Goal: Check status: Check status

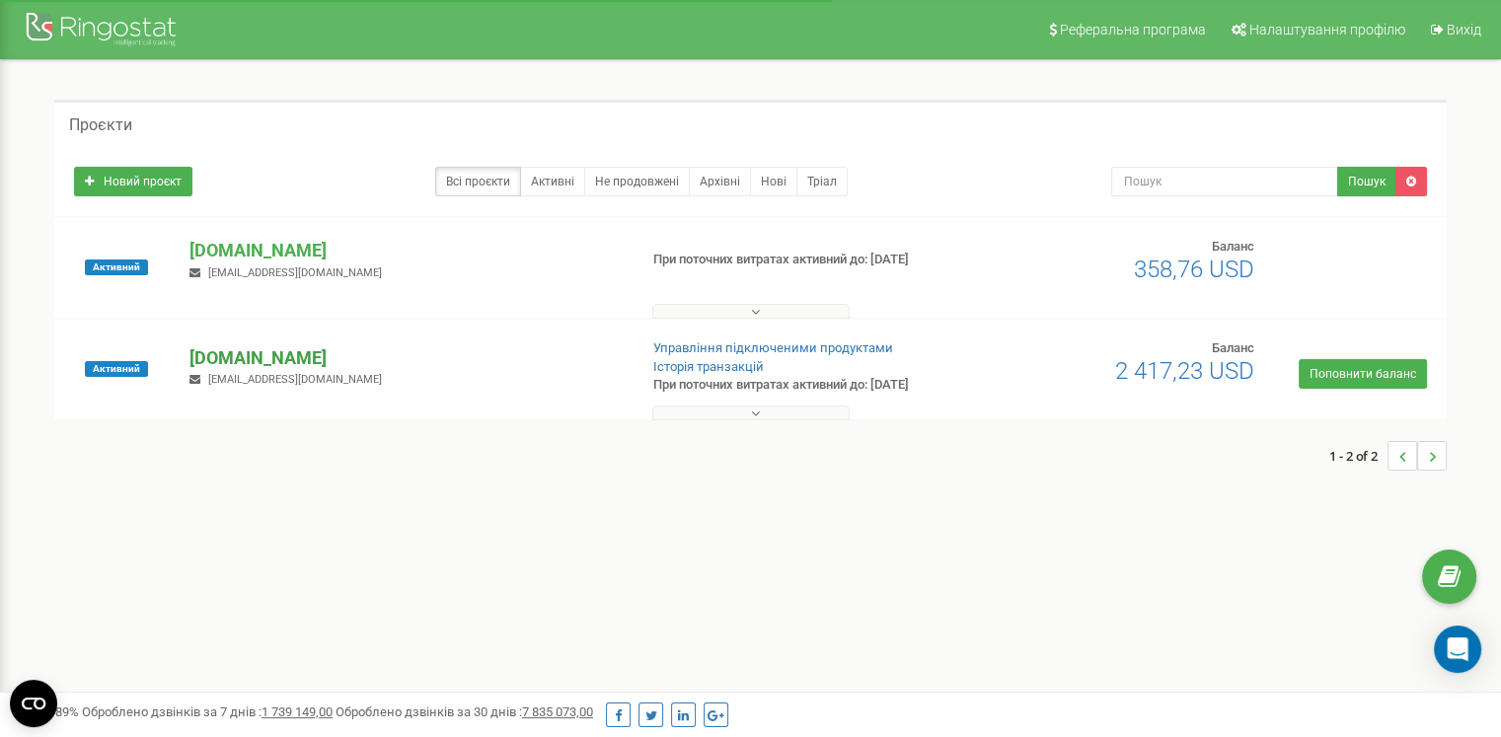
click at [253, 353] on p "[DOMAIN_NAME]" at bounding box center [404, 358] width 431 height 26
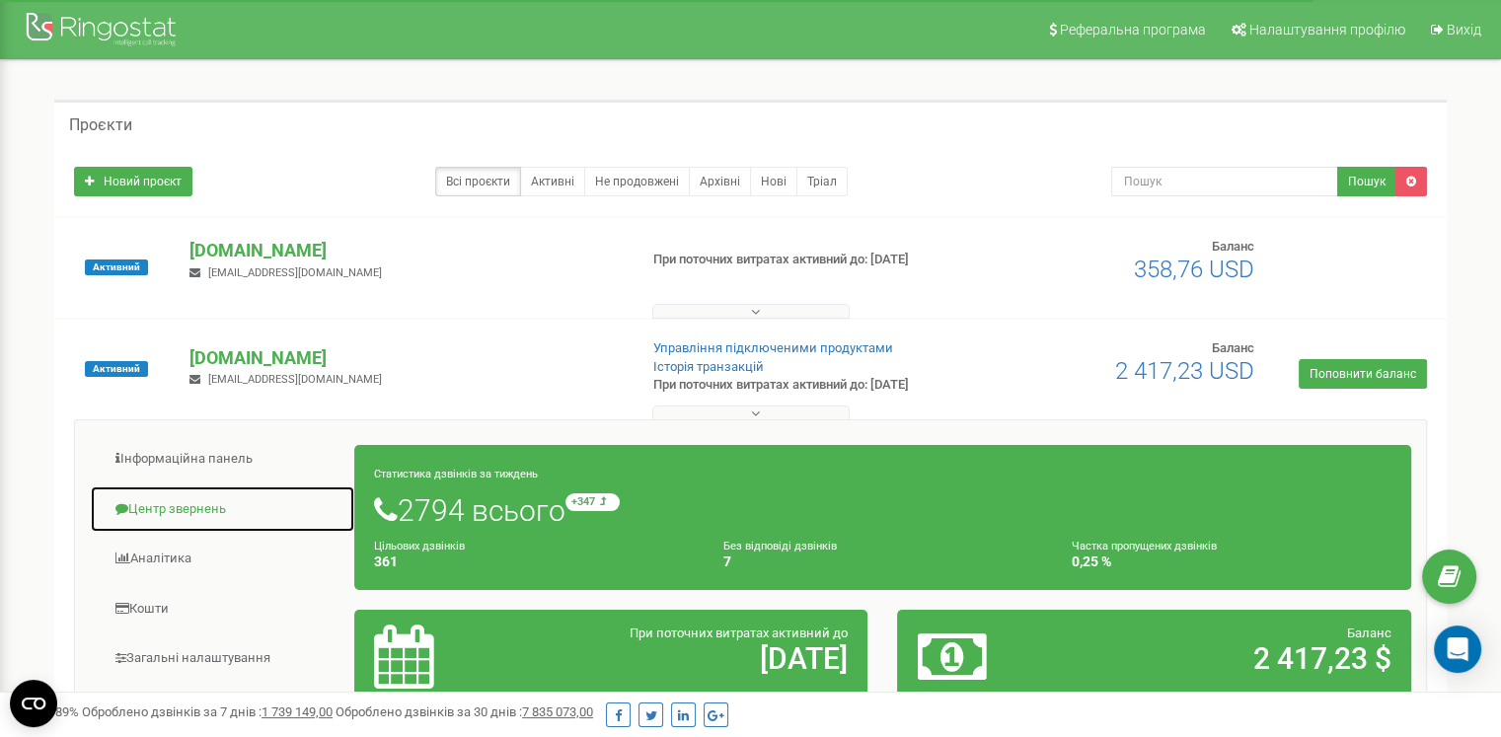
click at [213, 509] on link "Центр звернень" at bounding box center [222, 509] width 265 height 48
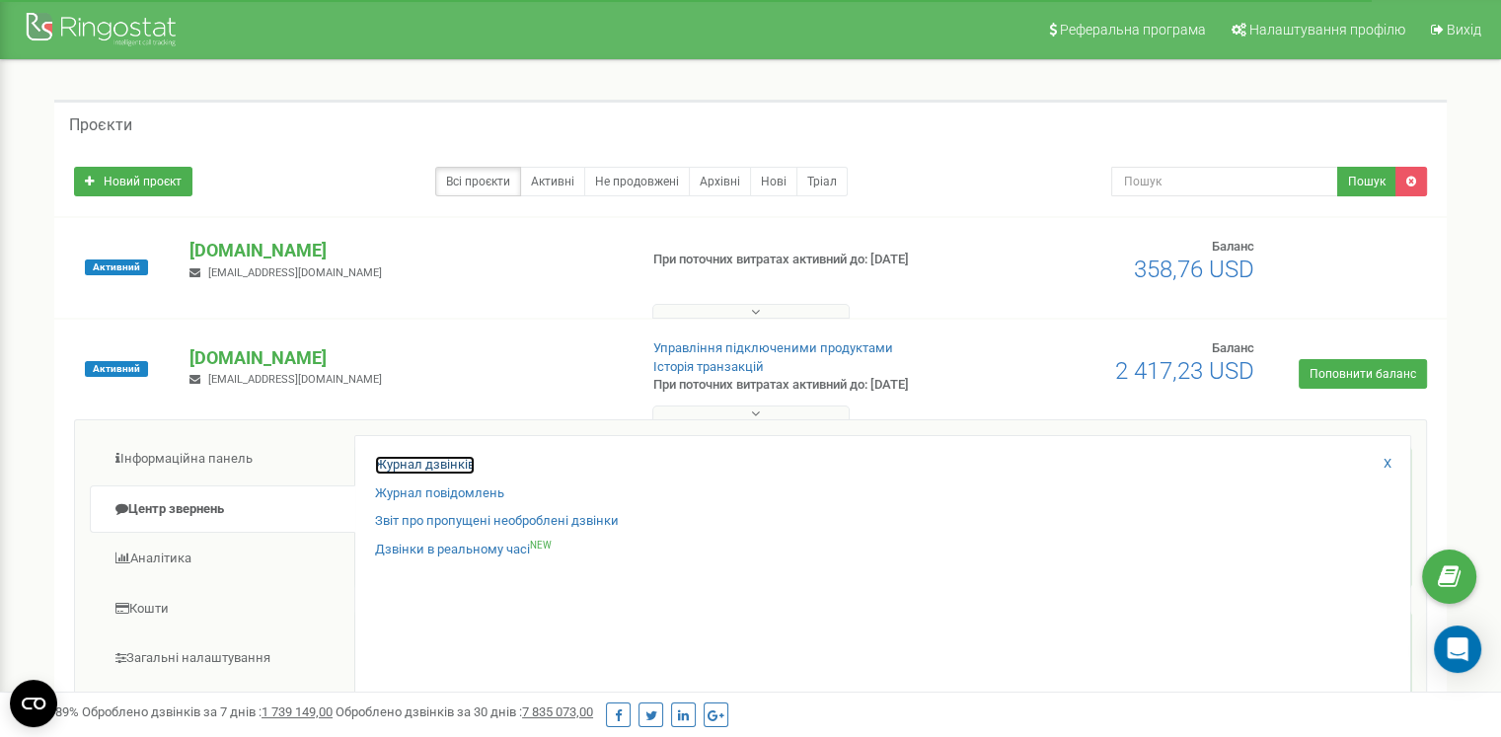
click at [420, 471] on link "Журнал дзвінків" at bounding box center [425, 465] width 100 height 19
click at [414, 471] on link "Журнал дзвінків" at bounding box center [425, 465] width 100 height 19
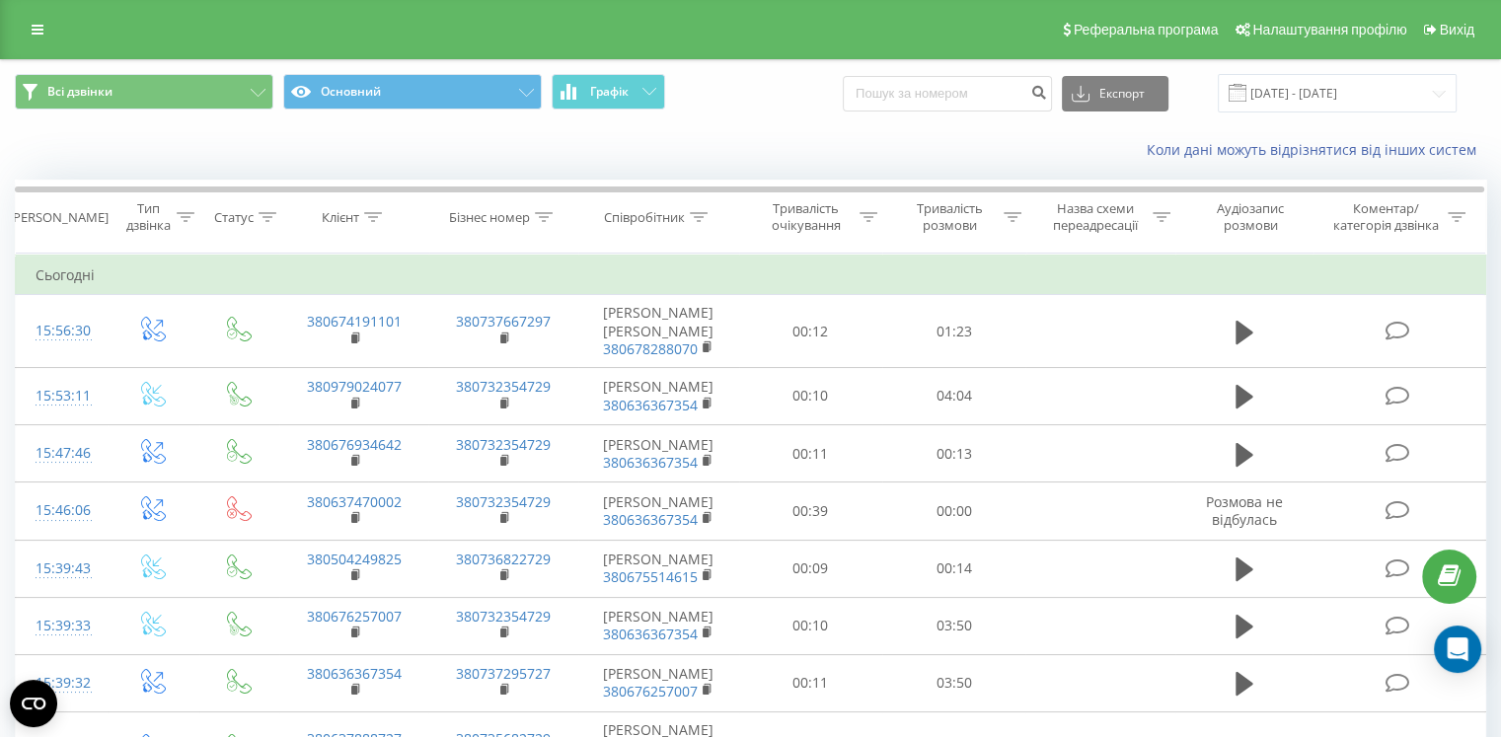
click at [1056, 141] on div "Коли дані можуть відрізнятися вiд інших систем" at bounding box center [1031, 150] width 936 height 20
click at [860, 136] on div "Коли дані можуть відрізнятися вiд інших систем" at bounding box center [750, 149] width 1499 height 47
click at [694, 217] on icon at bounding box center [699, 217] width 18 height 10
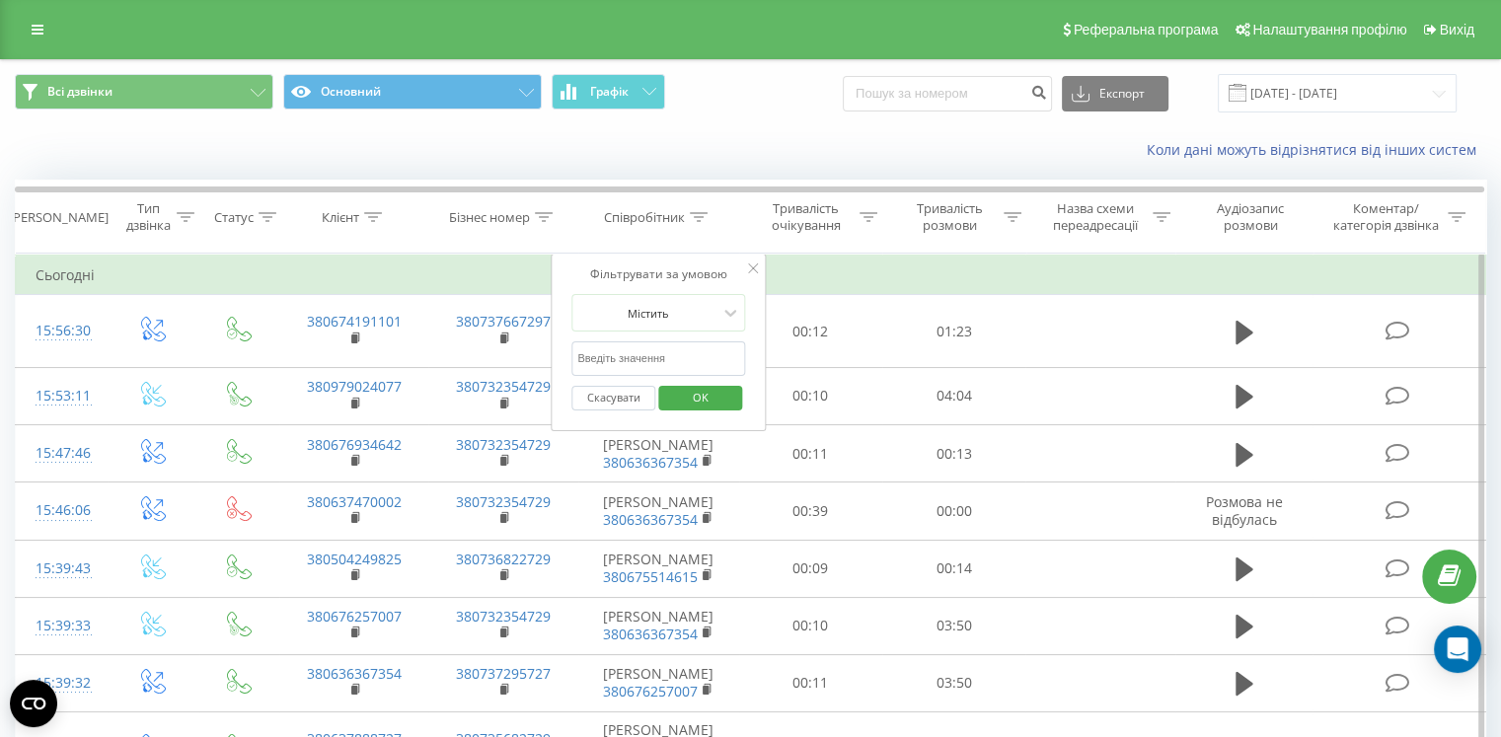
click at [669, 357] on input "text" at bounding box center [658, 358] width 174 height 35
type input "давид"
click at [685, 400] on span "OK" at bounding box center [700, 397] width 55 height 31
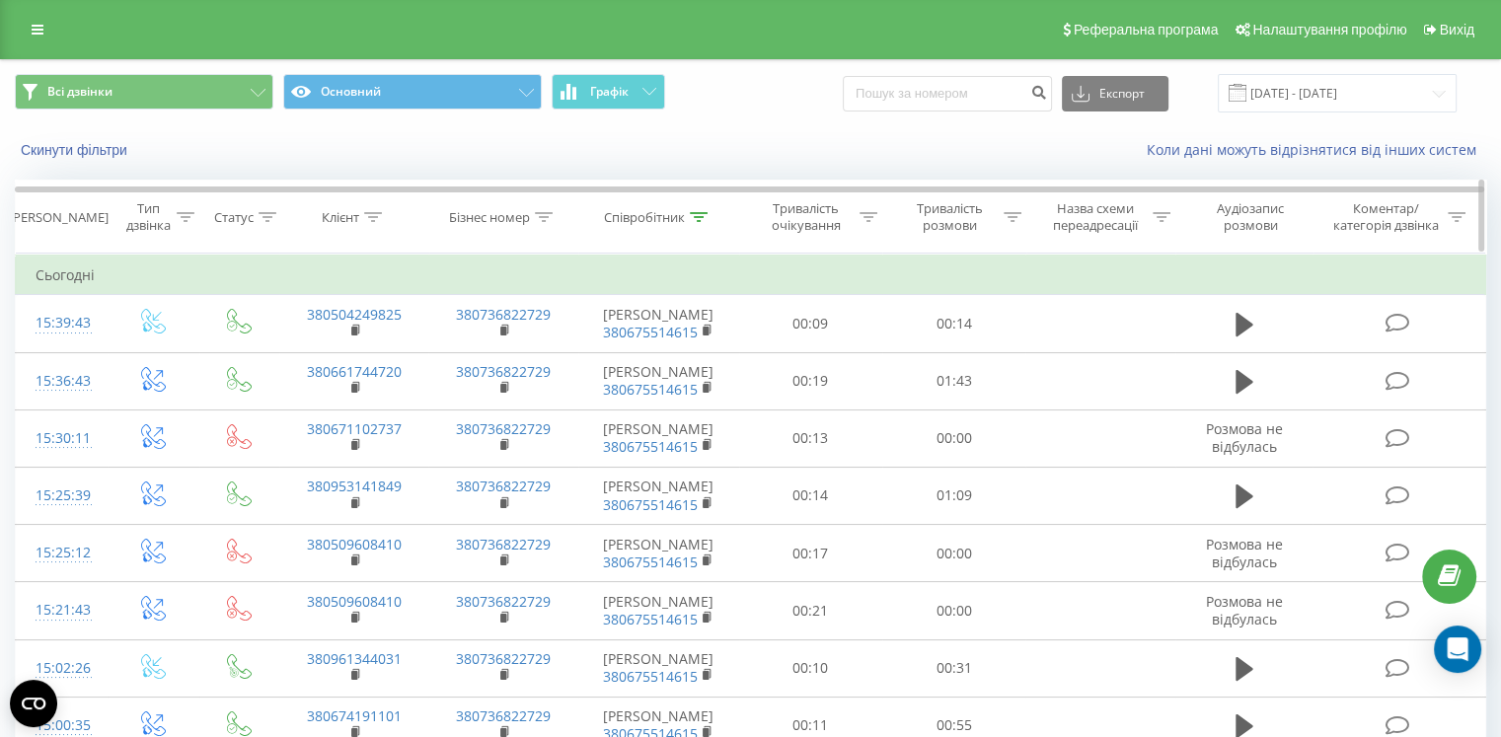
click at [1009, 217] on icon at bounding box center [1012, 217] width 18 height 10
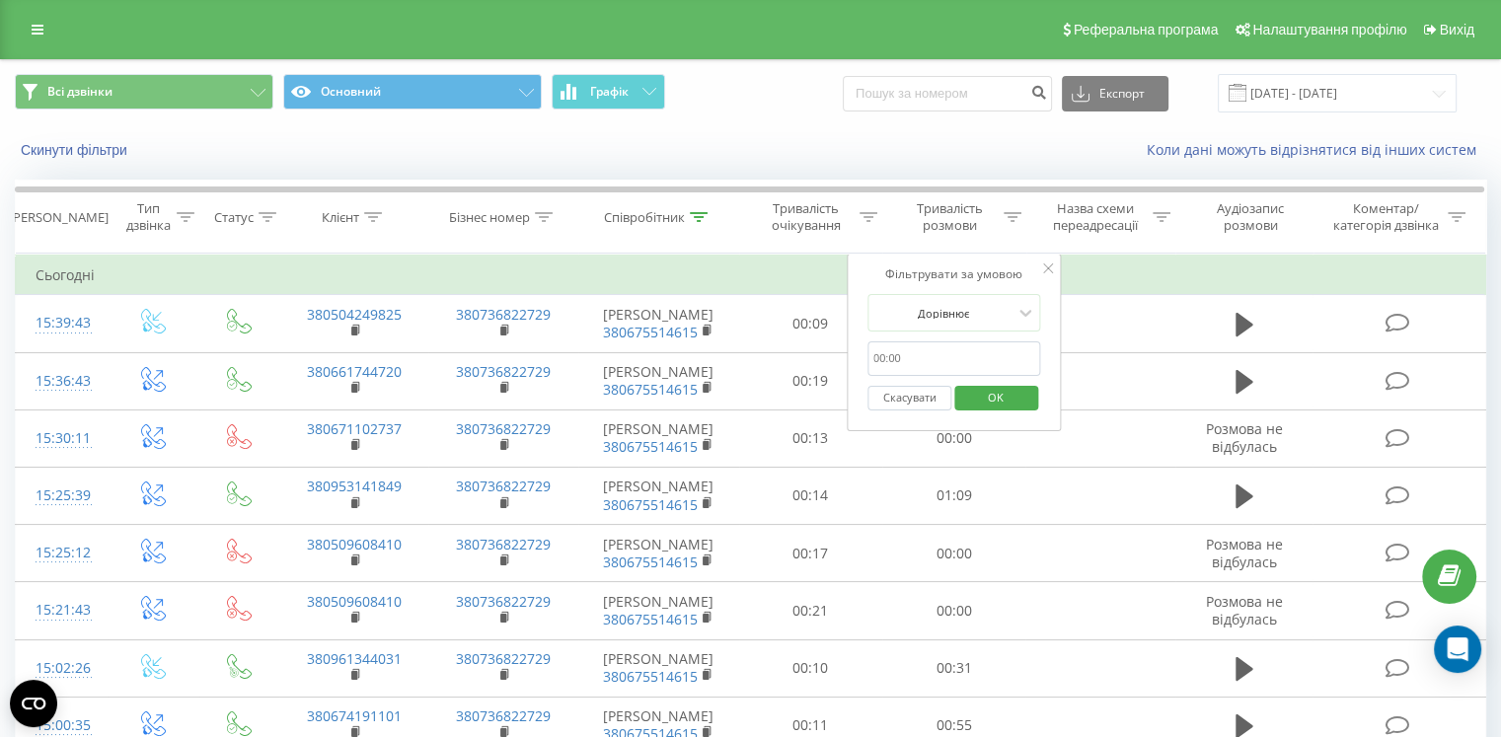
click at [931, 349] on input "text" at bounding box center [954, 358] width 174 height 35
type input "00:50"
click at [955, 308] on div at bounding box center [943, 313] width 140 height 19
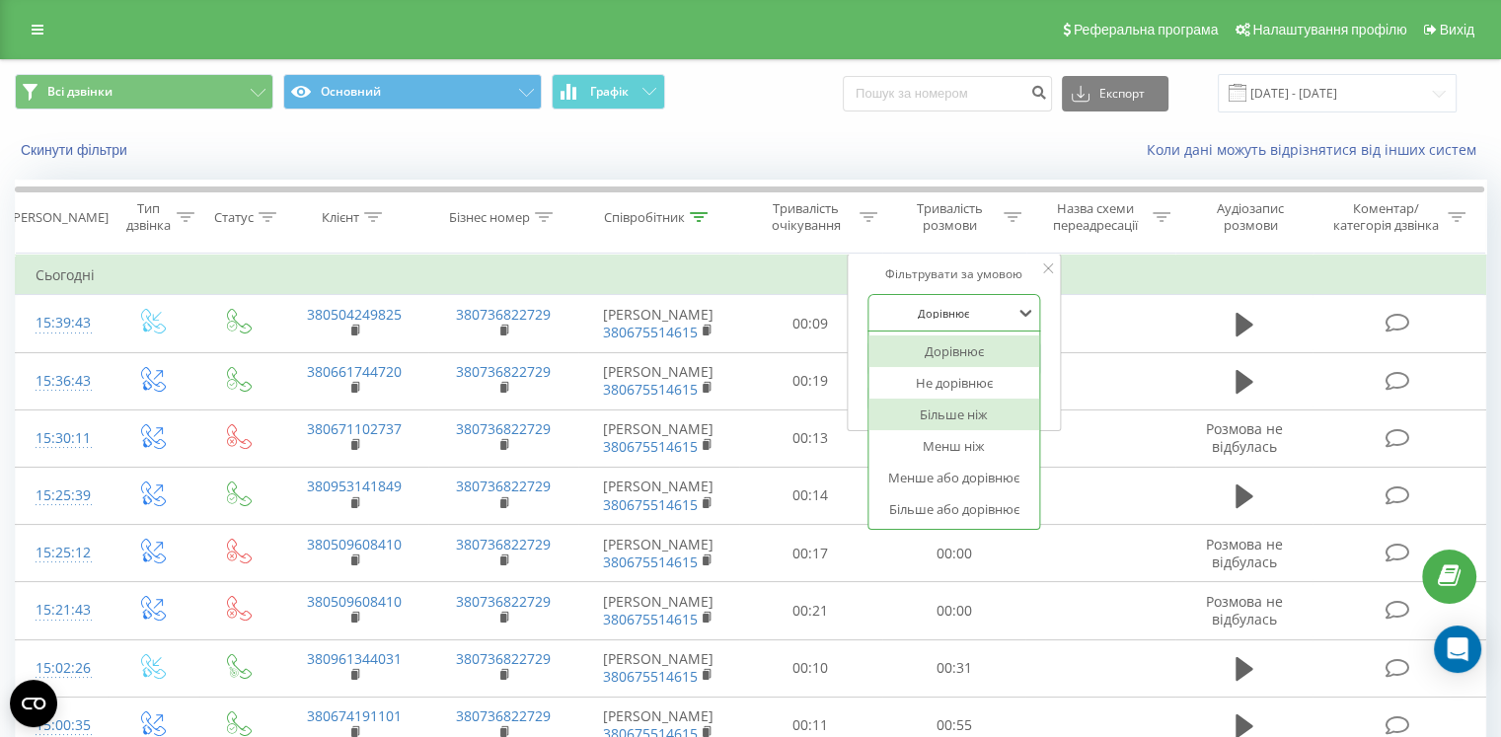
click at [947, 412] on div "Більше ніж" at bounding box center [954, 415] width 172 height 32
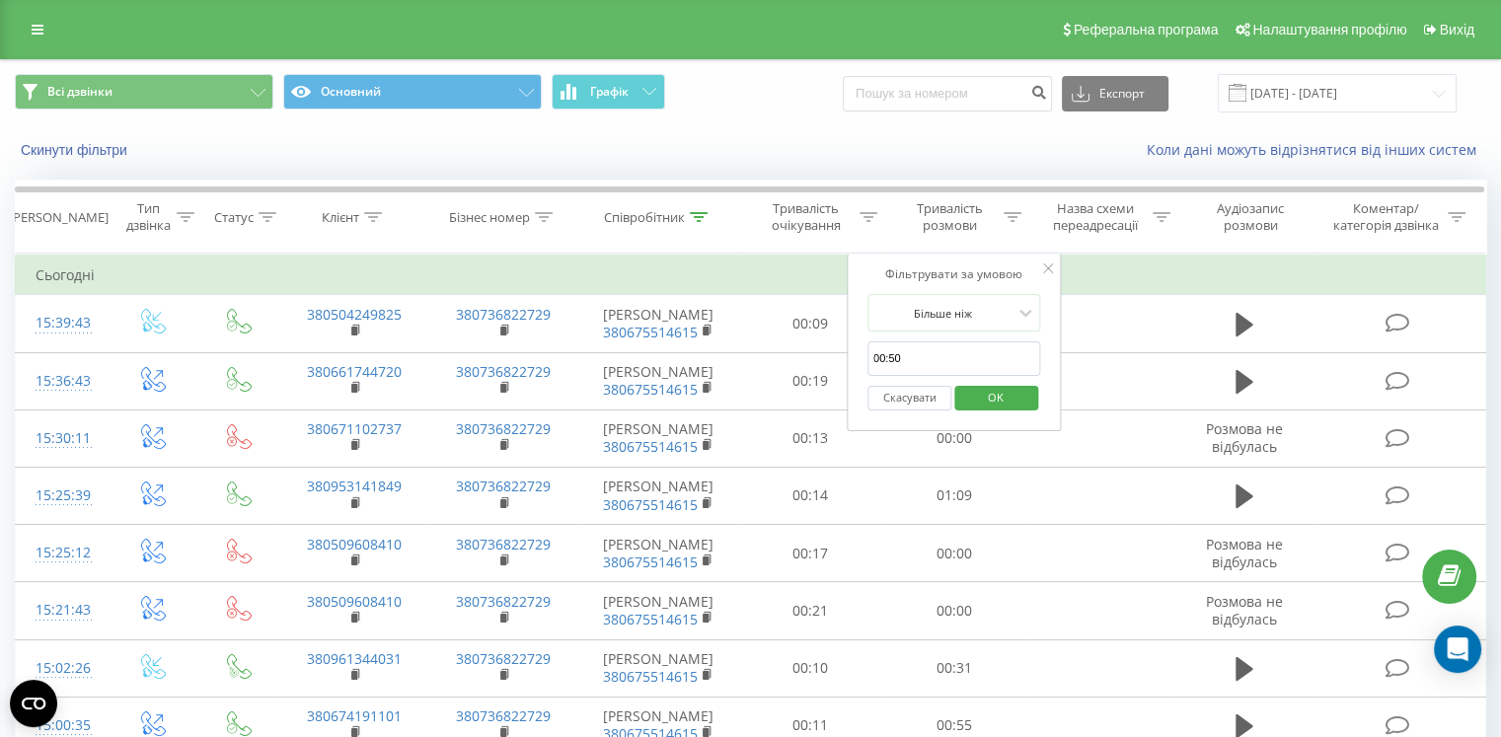
click at [986, 400] on span "OK" at bounding box center [995, 397] width 55 height 31
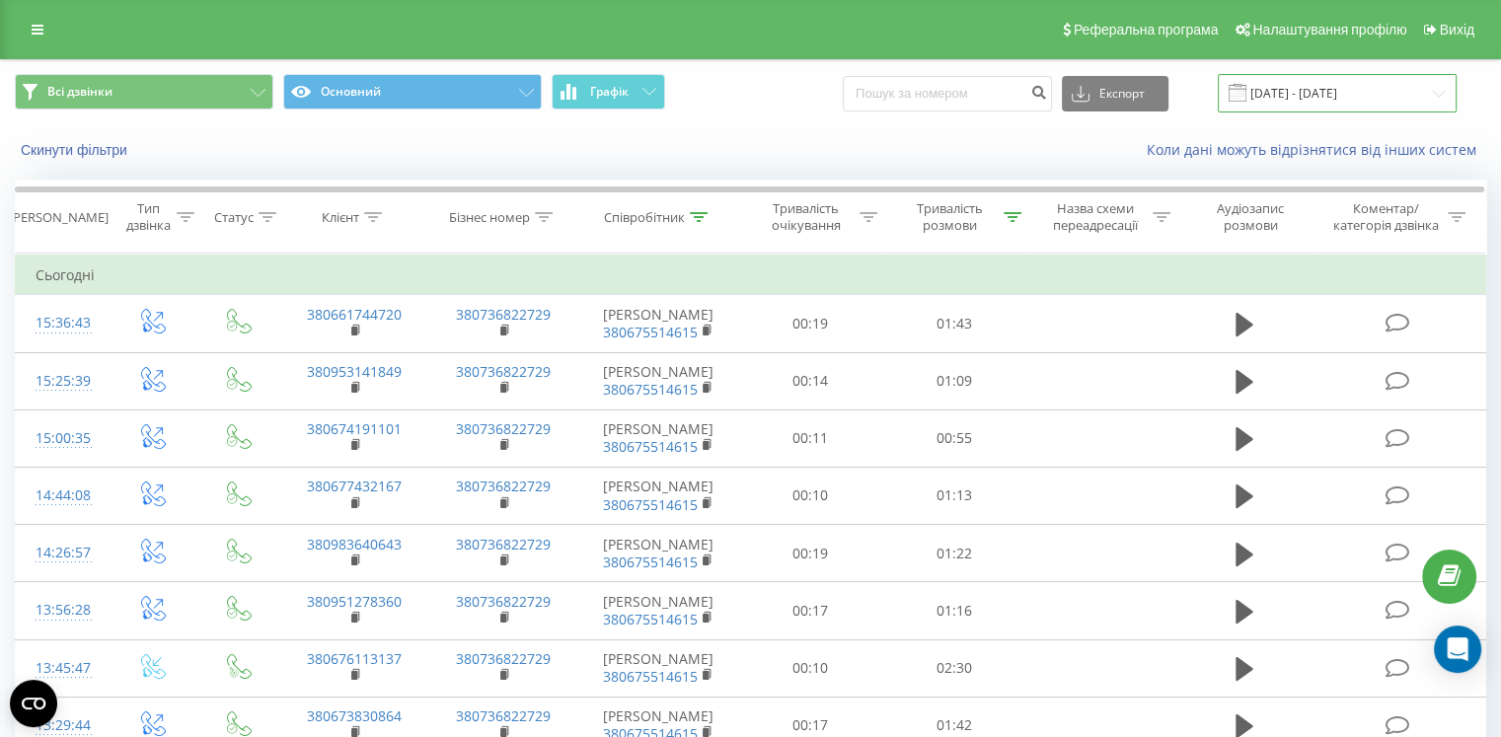
click at [1375, 102] on input "19.08.2025 - 19.09.2025" at bounding box center [1336, 93] width 239 height 38
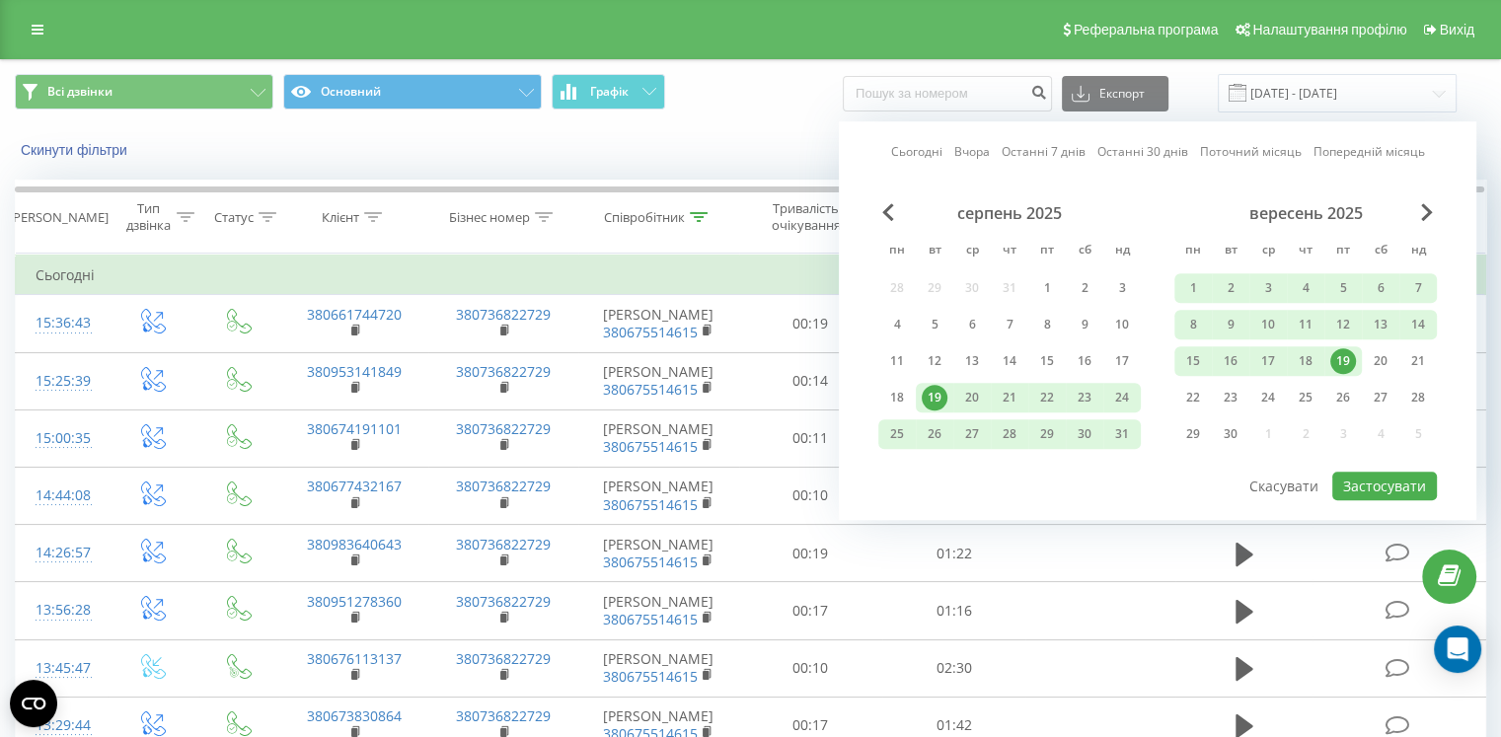
click at [1346, 358] on div "19" at bounding box center [1343, 361] width 26 height 26
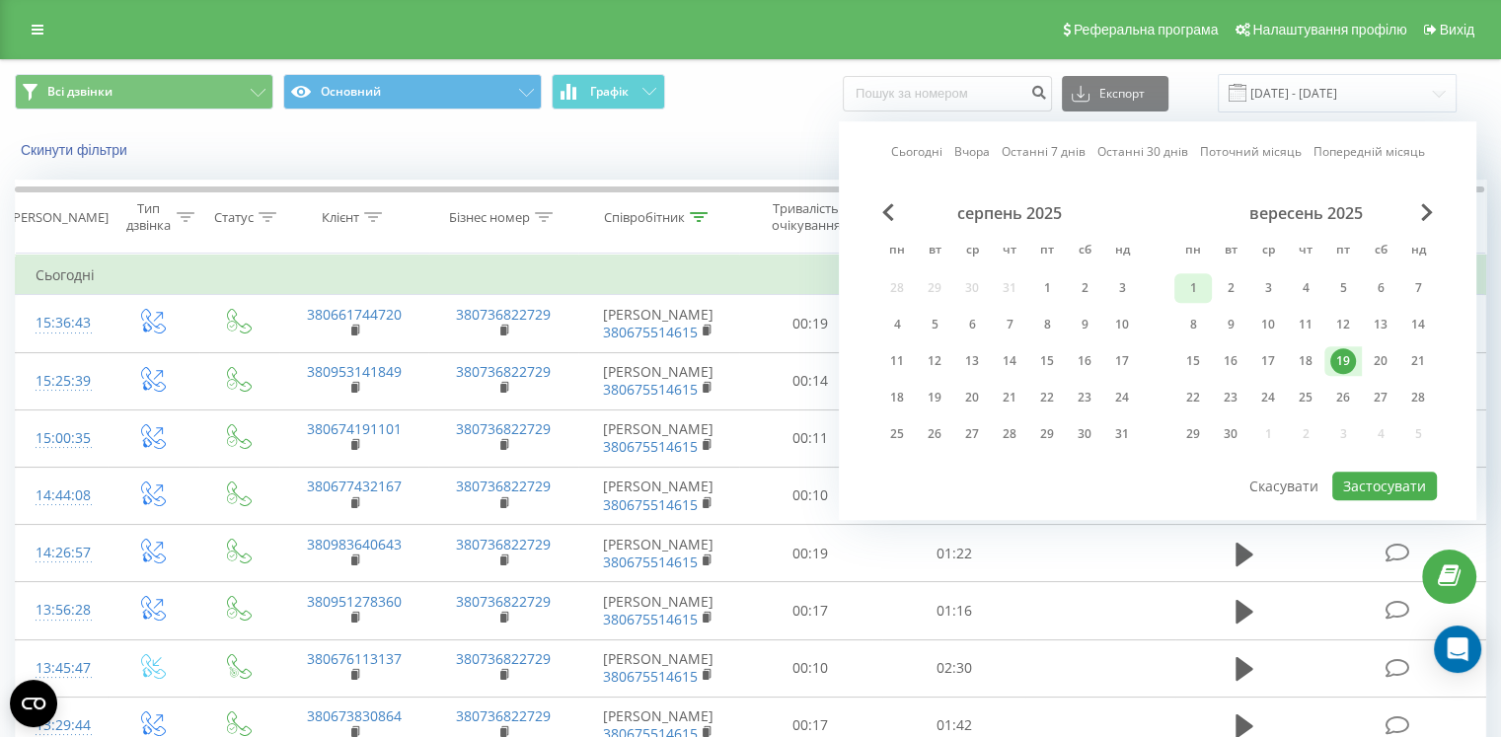
click at [1193, 277] on div "1" at bounding box center [1193, 288] width 26 height 26
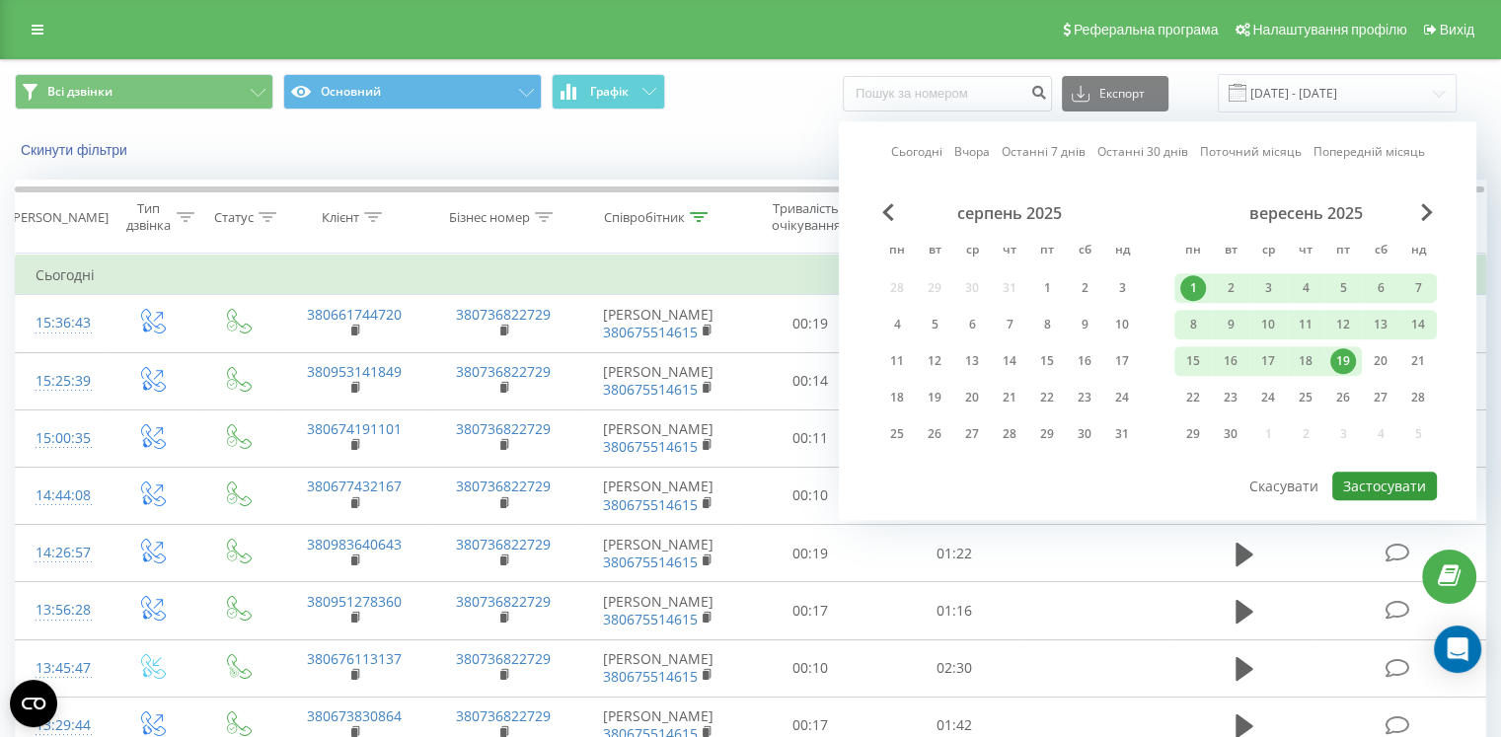
click at [1373, 486] on button "Застосувати" at bounding box center [1384, 486] width 105 height 29
type input "01.09.2025 - 19.09.2025"
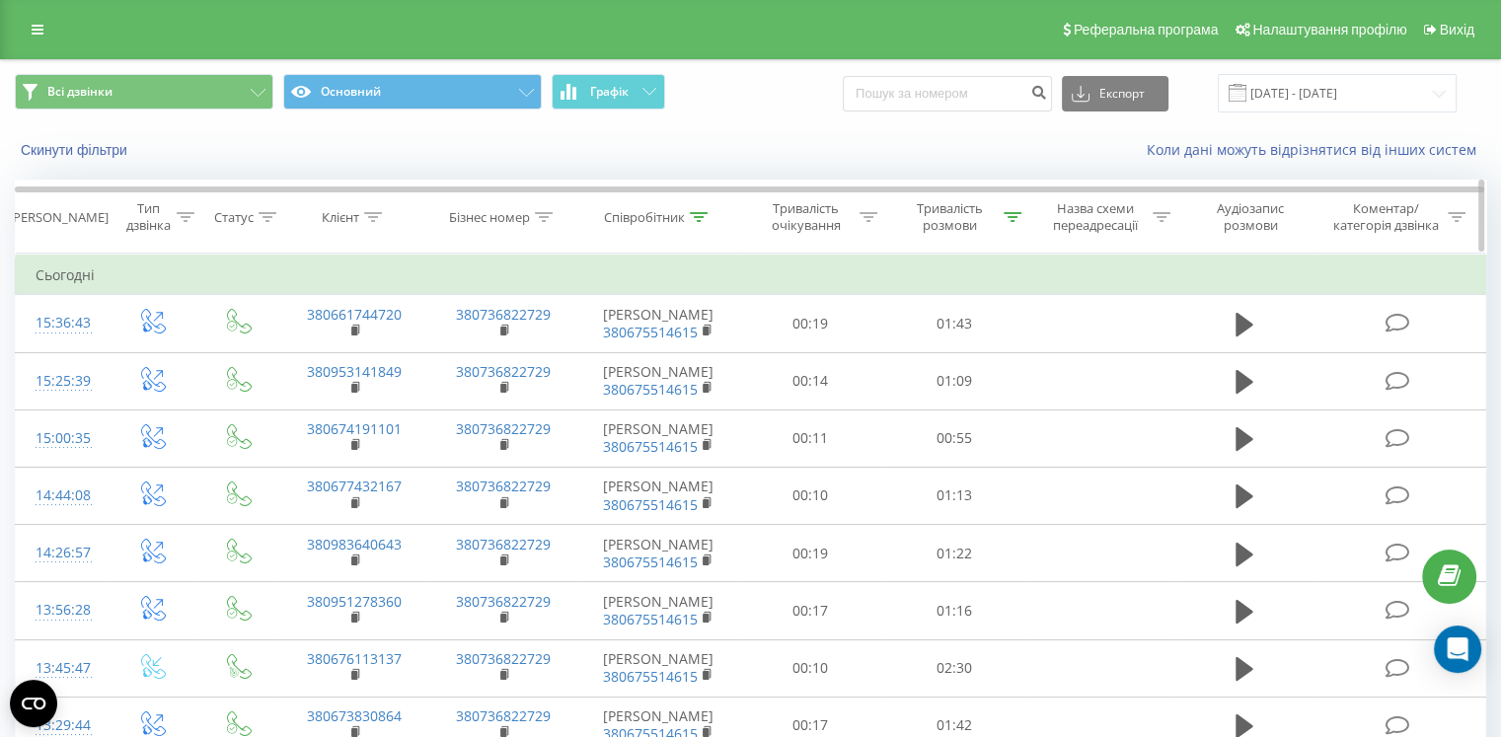
scroll to position [99, 0]
